Goal: Navigation & Orientation: Go to known website

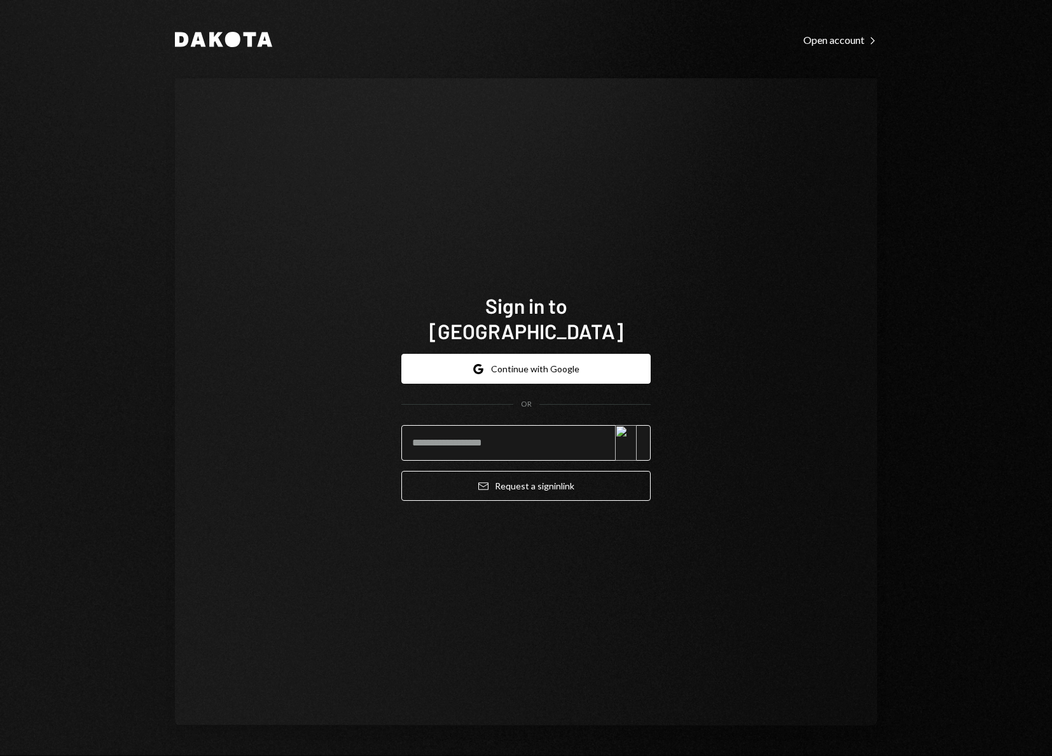
click at [516, 436] on input "email" at bounding box center [525, 443] width 249 height 36
type input "**********"
click at [550, 354] on button "Google Continue with Google" at bounding box center [525, 369] width 249 height 30
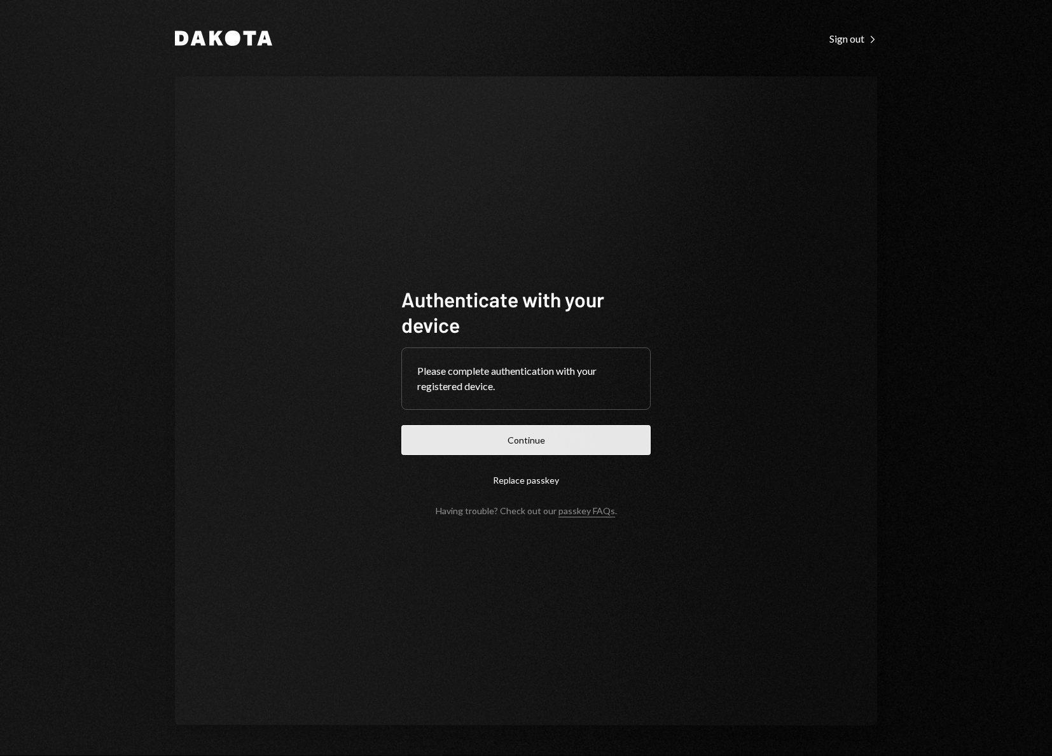
click at [568, 434] on button "Continue" at bounding box center [525, 440] width 249 height 30
